Goal: Task Accomplishment & Management: Manage account settings

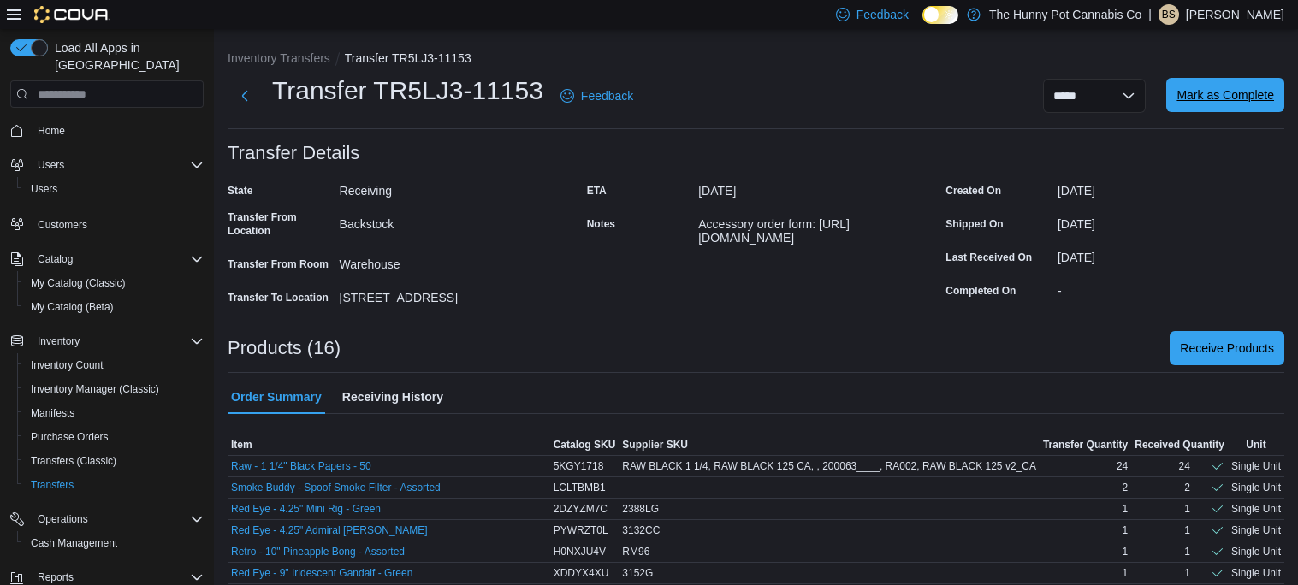
click at [1192, 102] on span "Mark as Complete" at bounding box center [1225, 94] width 98 height 17
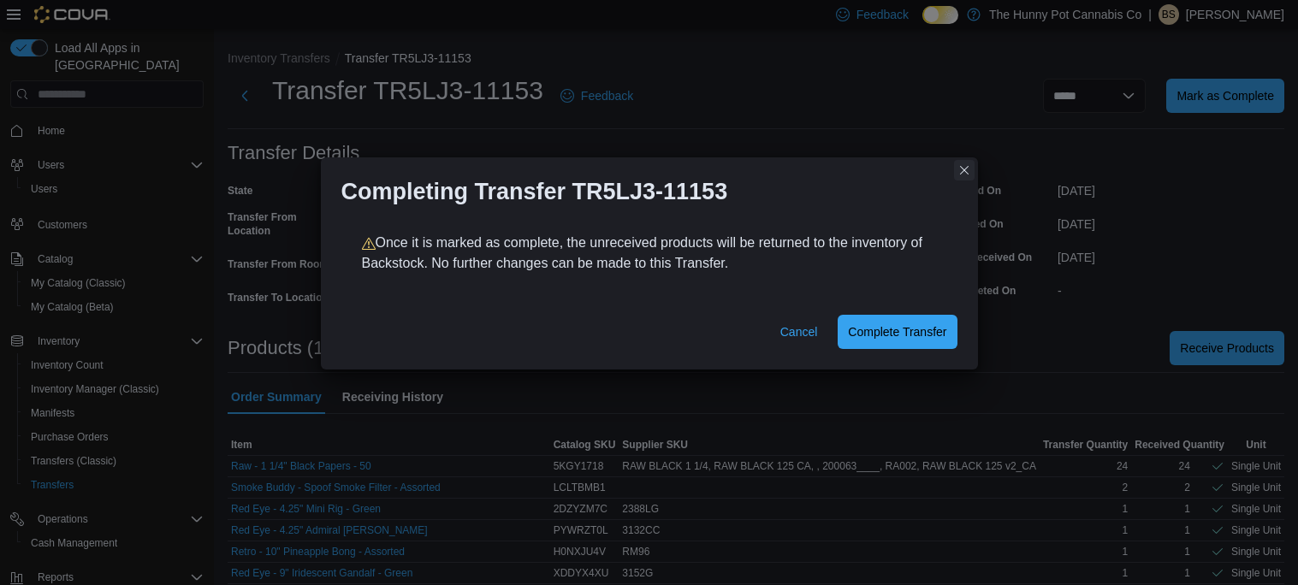
click at [965, 175] on button "Closes this modal window" at bounding box center [964, 170] width 21 height 21
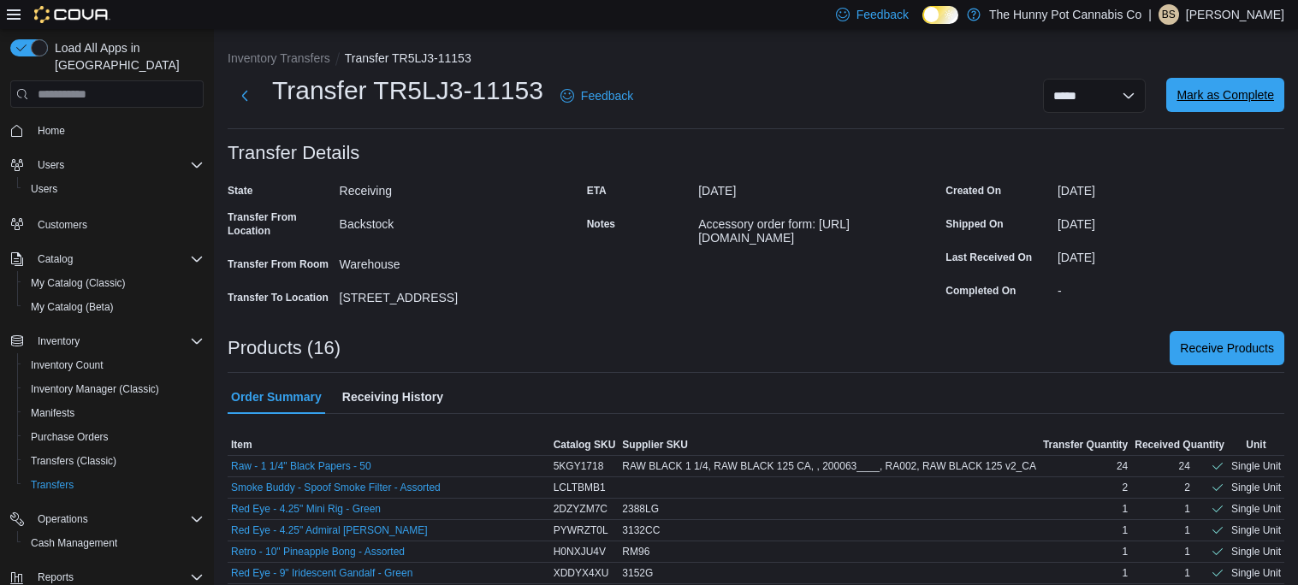
click at [1197, 99] on span "Mark as Complete" at bounding box center [1225, 94] width 98 height 17
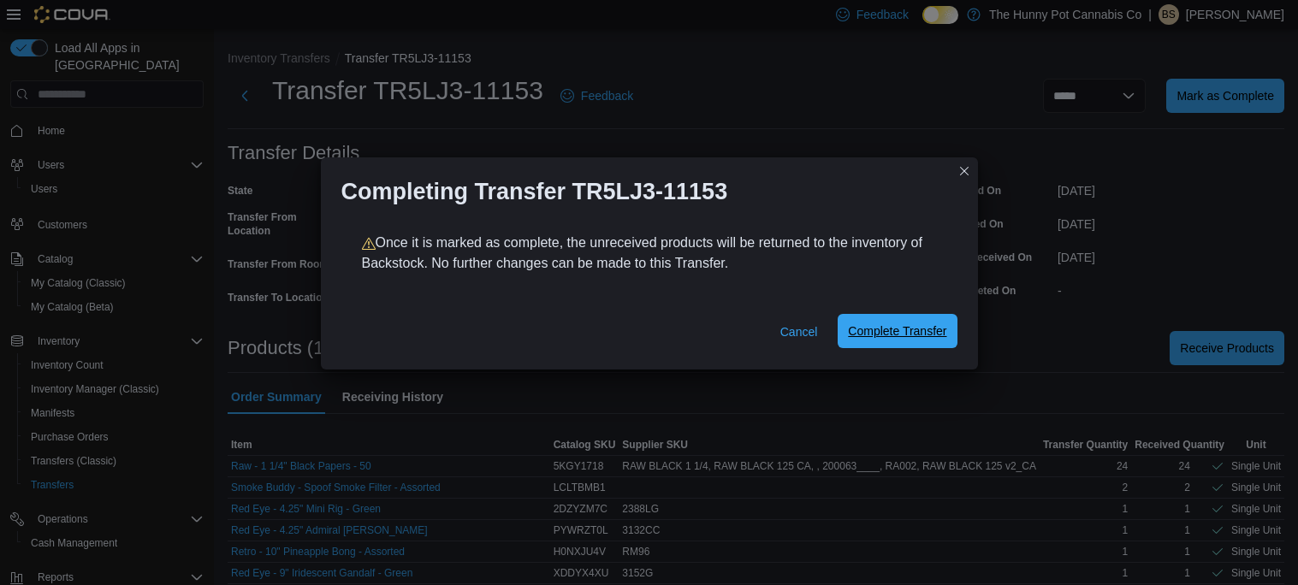
click at [906, 338] on span "Complete Transfer" at bounding box center [897, 330] width 98 height 17
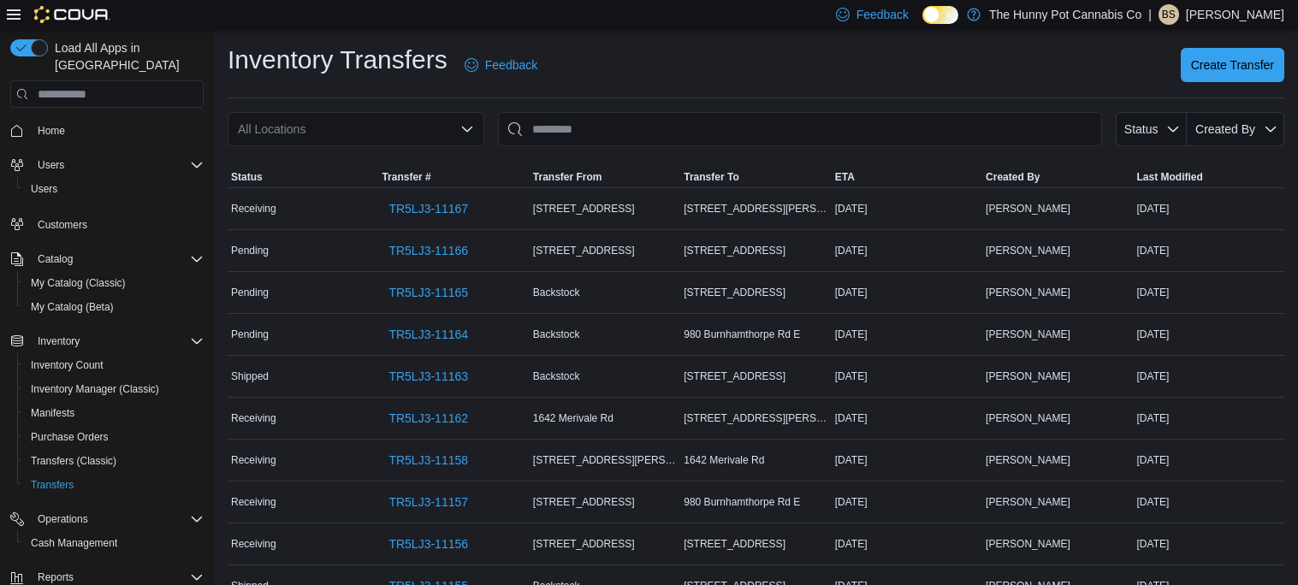
click at [408, 126] on div "All Locations" at bounding box center [356, 129] width 257 height 34
type input "****"
click at [380, 162] on div "[STREET_ADDRESS]" at bounding box center [366, 158] width 216 height 17
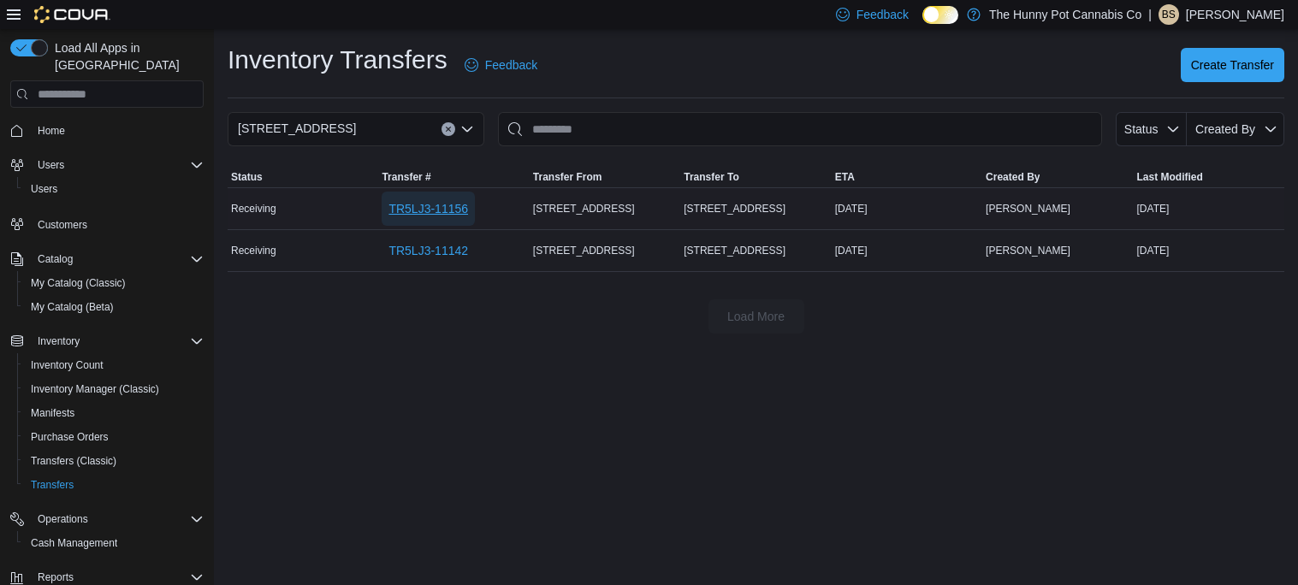
click at [431, 215] on span "TR5LJ3-11156" at bounding box center [428, 208] width 80 height 17
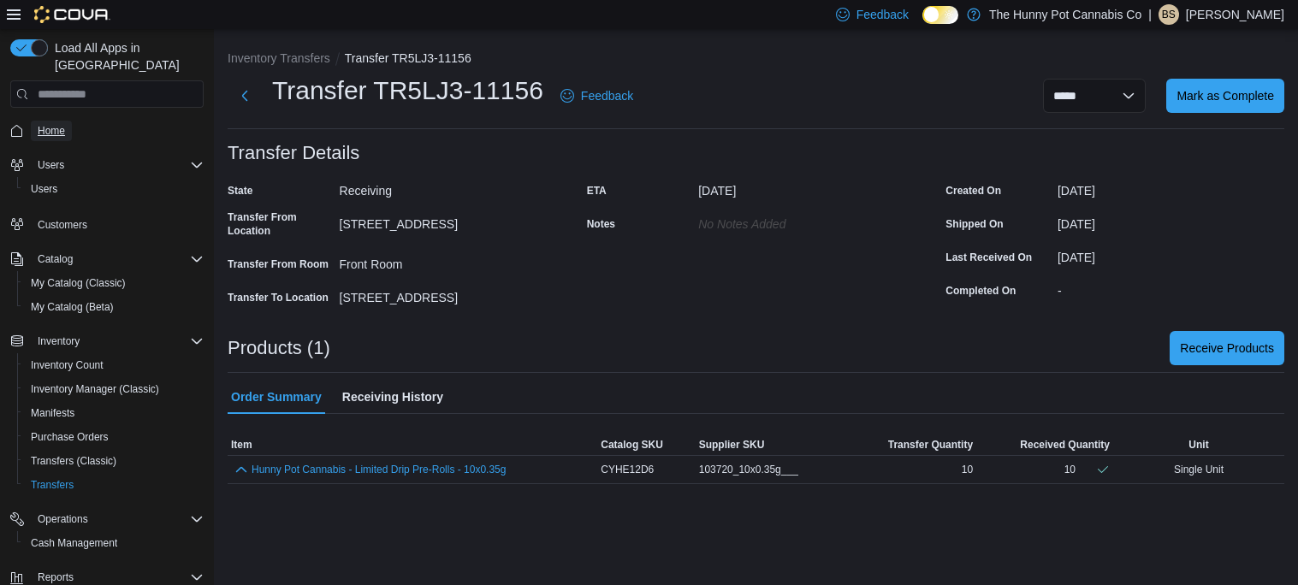
click at [43, 124] on span "Home" at bounding box center [51, 131] width 27 height 14
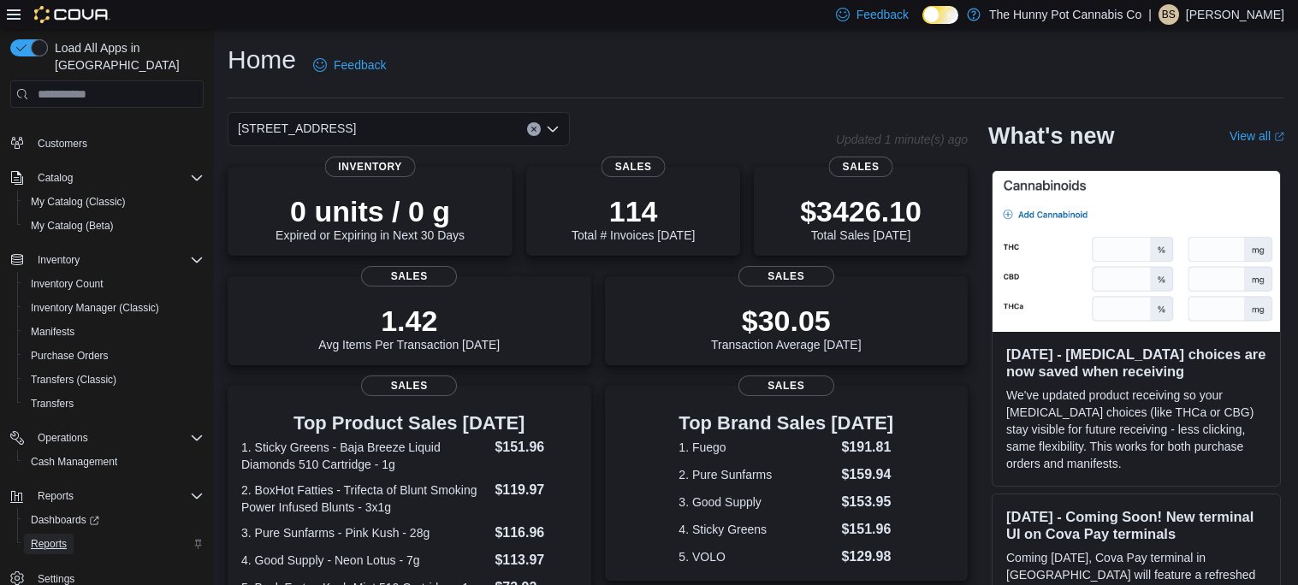
click at [46, 537] on span "Reports" at bounding box center [49, 544] width 36 height 14
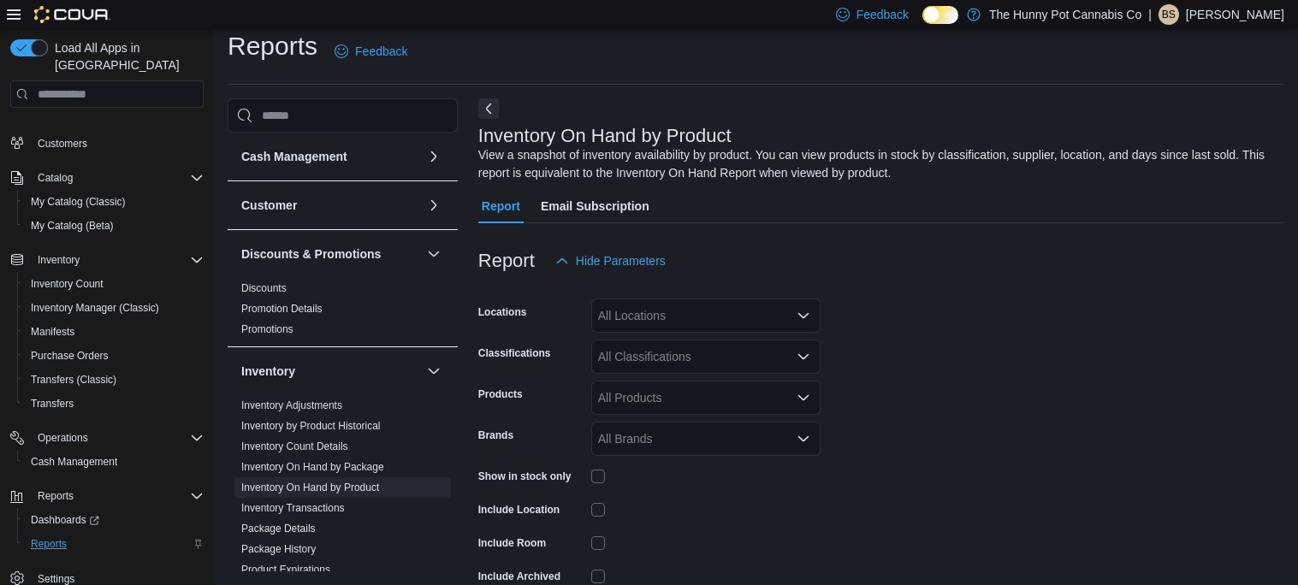
scroll to position [56, 0]
